Goal: Find specific page/section: Find specific page/section

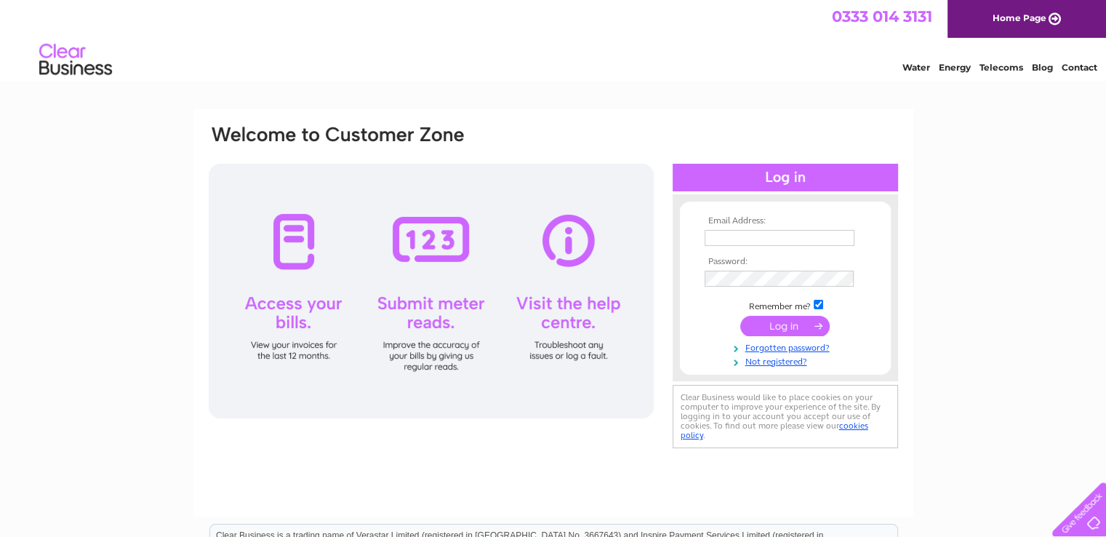
type input "[EMAIL_ADDRESS][DOMAIN_NAME]"
click at [791, 326] on input "submit" at bounding box center [784, 326] width 89 height 20
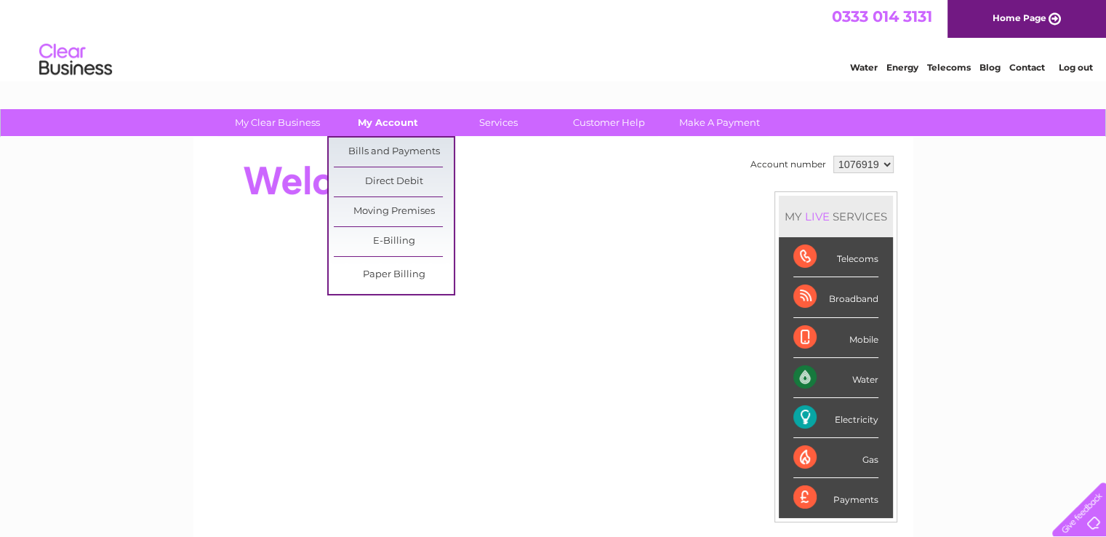
click at [383, 123] on link "My Account" at bounding box center [388, 122] width 120 height 27
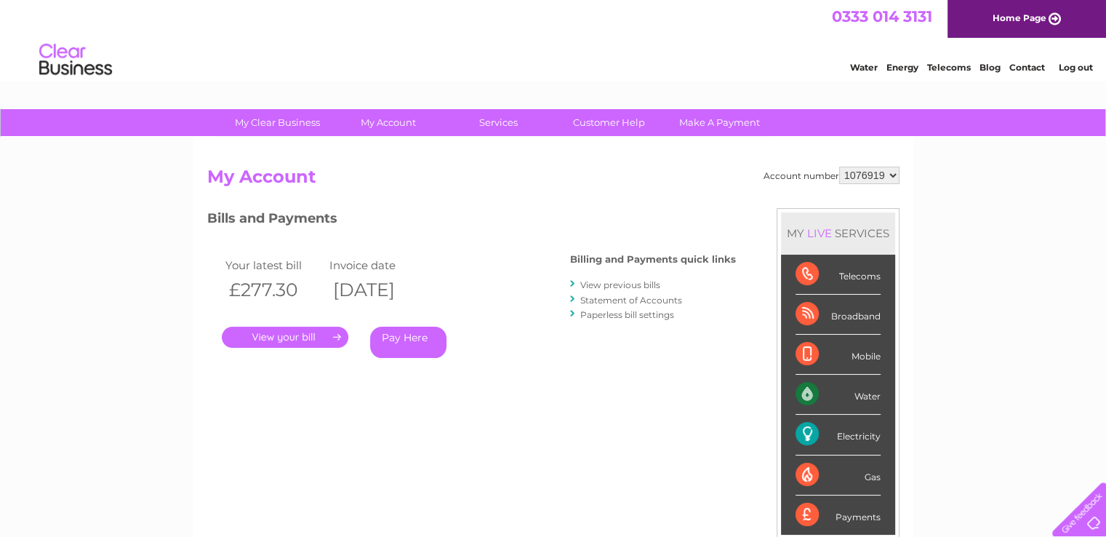
click at [287, 335] on link "." at bounding box center [285, 337] width 127 height 21
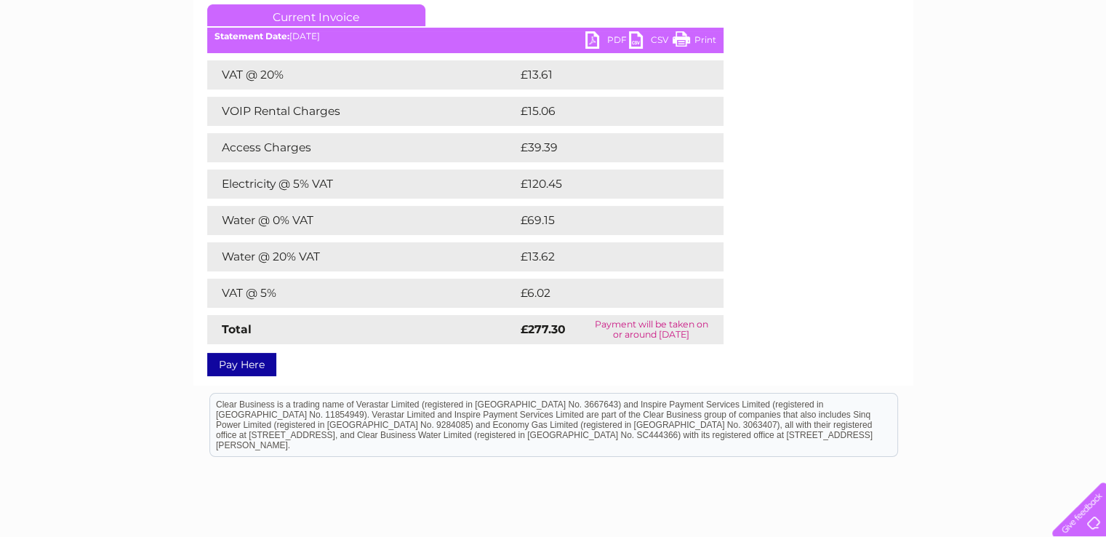
scroll to position [262, 0]
